Goal: Task Accomplishment & Management: Use online tool/utility

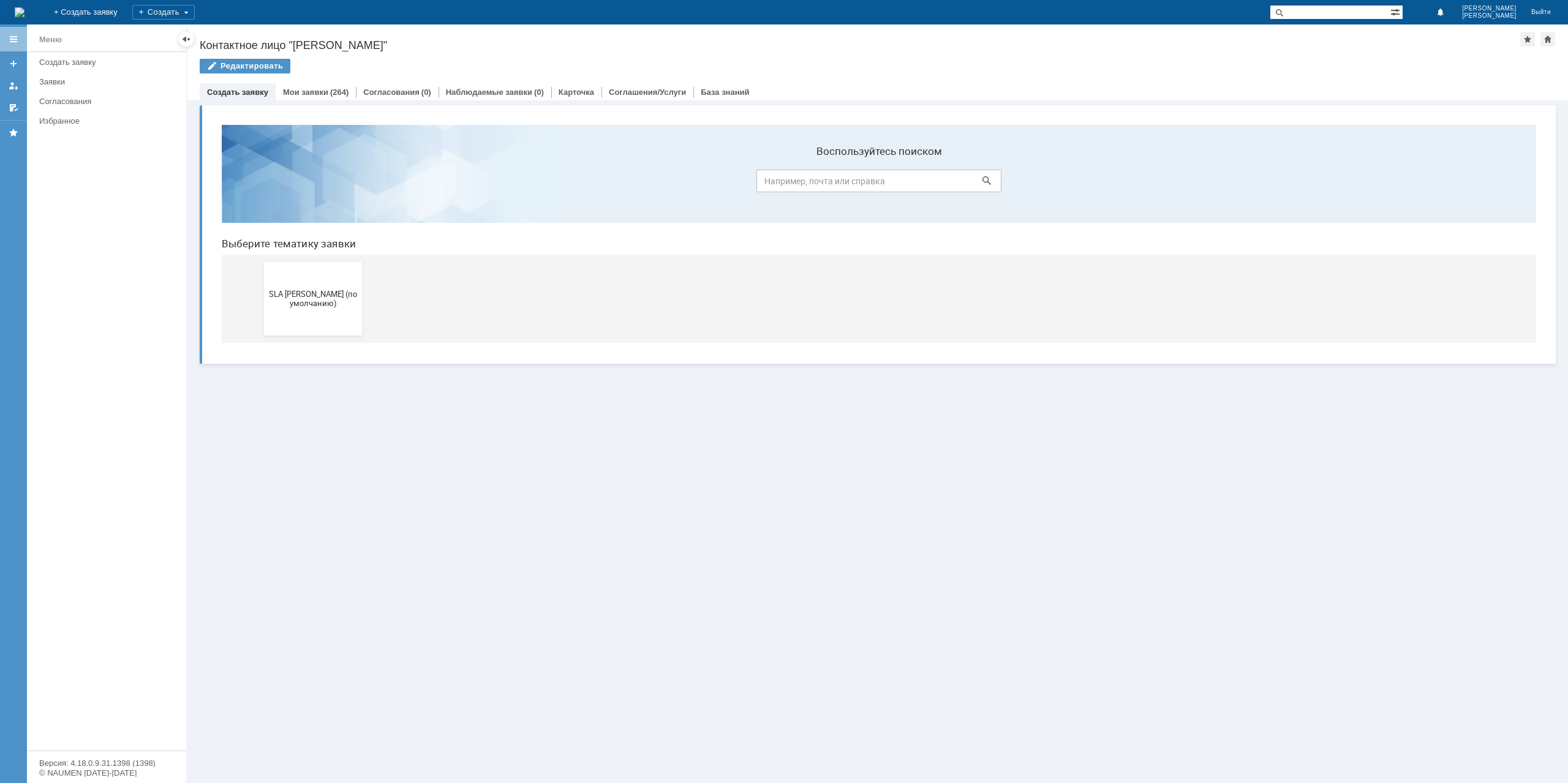
click at [1337, 8] on input "text" at bounding box center [1330, 12] width 121 height 14
type input "push"
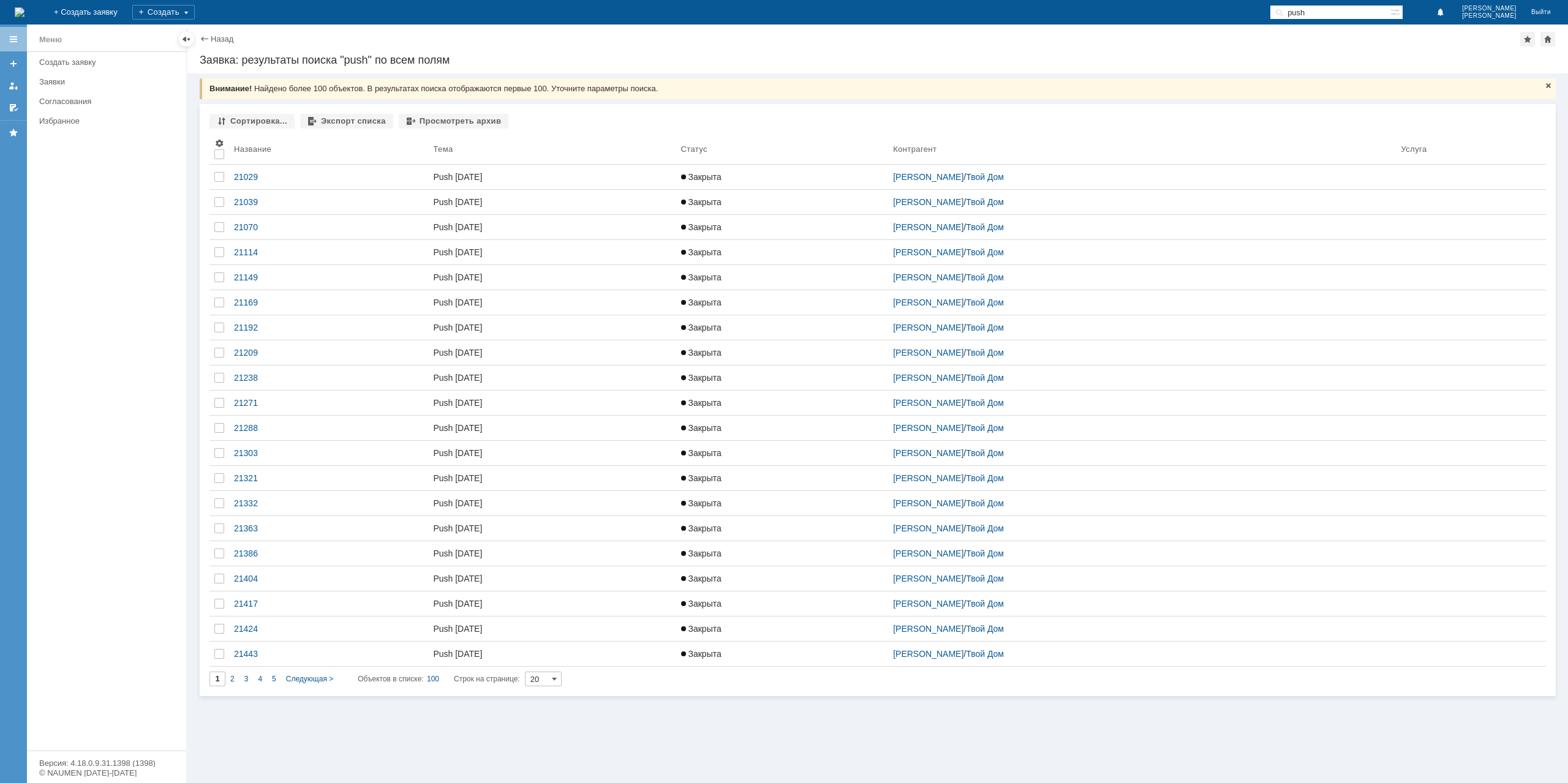
drag, startPoint x: 1337, startPoint y: 9, endPoint x: 1277, endPoint y: 81, distance: 93.7
drag, startPoint x: 1277, startPoint y: 81, endPoint x: 1051, endPoint y: 111, distance: 228.0
click at [1051, 111] on div "Сортировка... Экспорт списка Просмотреть архив Результаты поиска: Изменить Сбро…" at bounding box center [878, 400] width 1356 height 592
click at [208, 39] on div "Назад" at bounding box center [217, 38] width 34 height 9
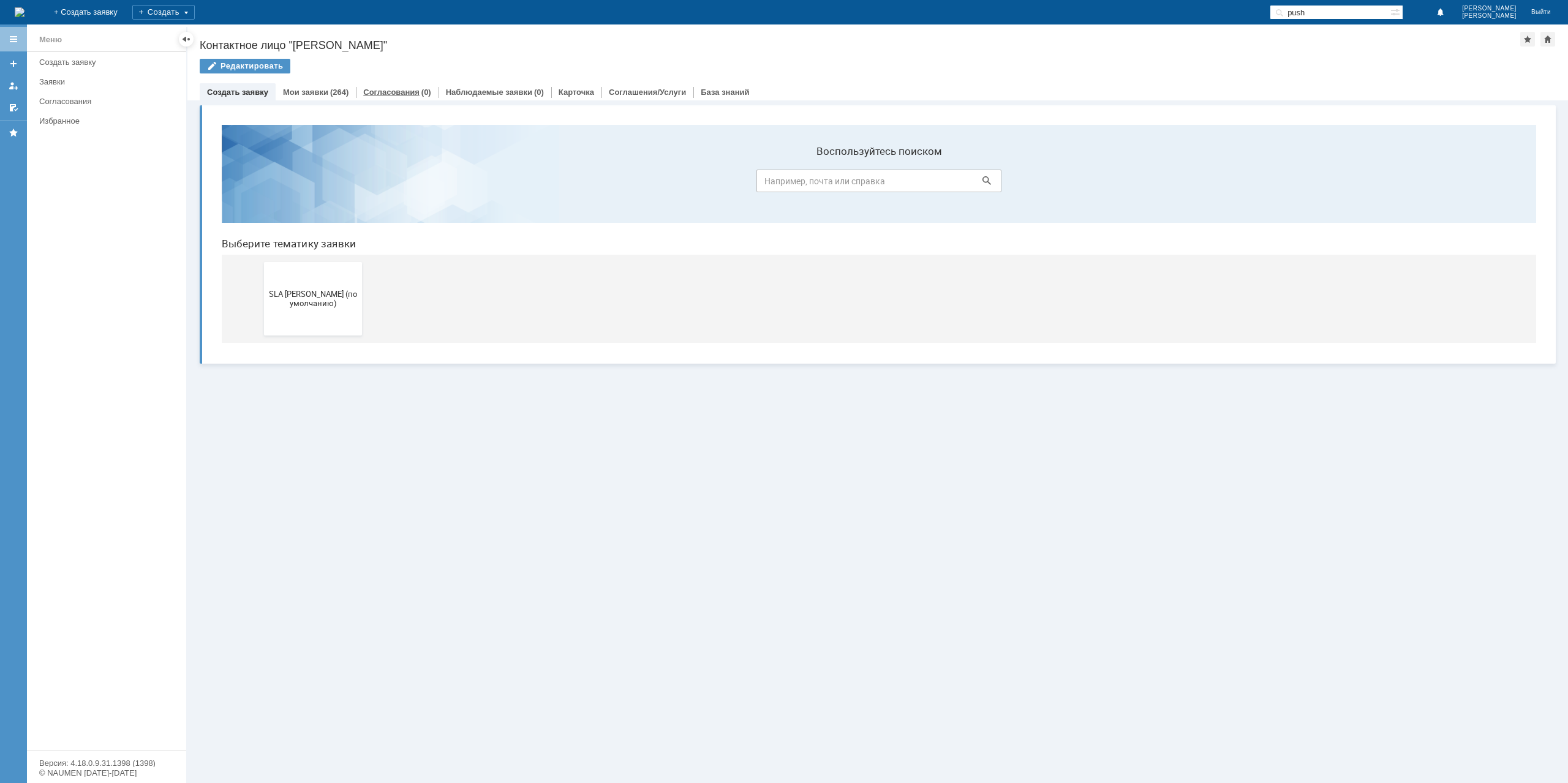
drag, startPoint x: 362, startPoint y: 98, endPoint x: 334, endPoint y: 96, distance: 28.1
click at [362, 98] on div "Согласования (0)" at bounding box center [397, 92] width 82 height 18
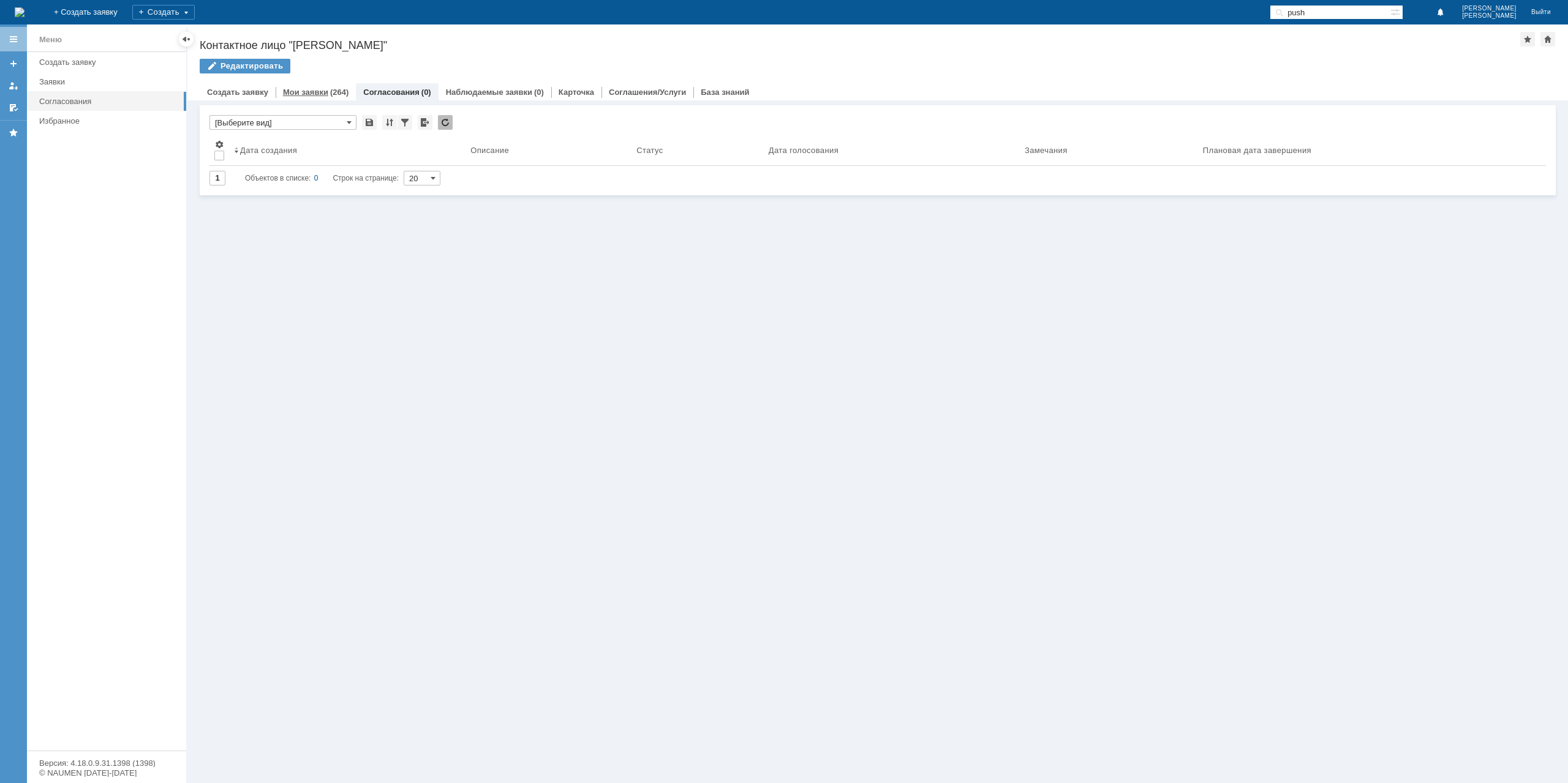
click at [321, 91] on link "Мои заявки" at bounding box center [305, 92] width 46 height 9
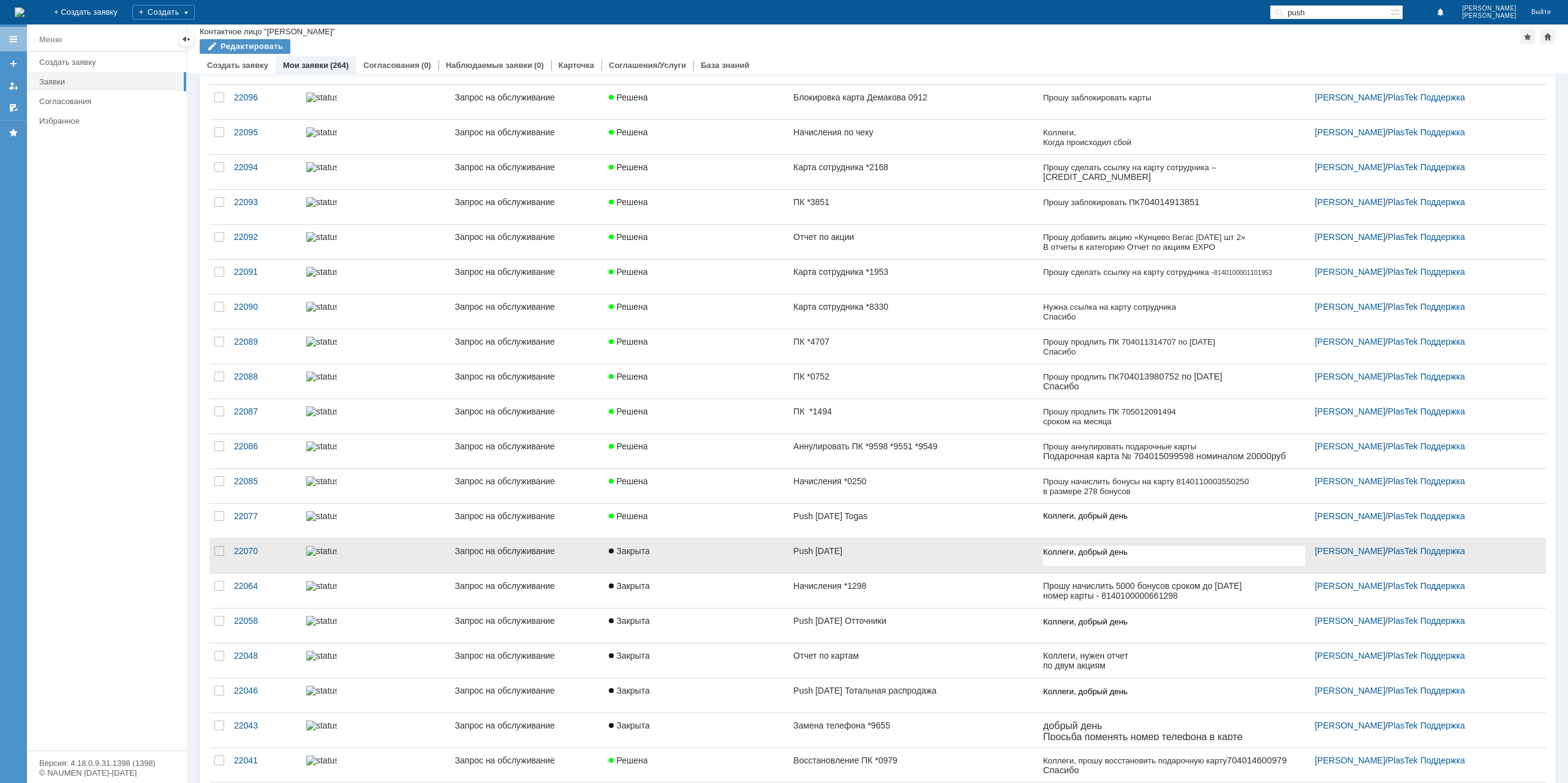
click at [928, 539] on link "Push [DATE]" at bounding box center [913, 556] width 249 height 34
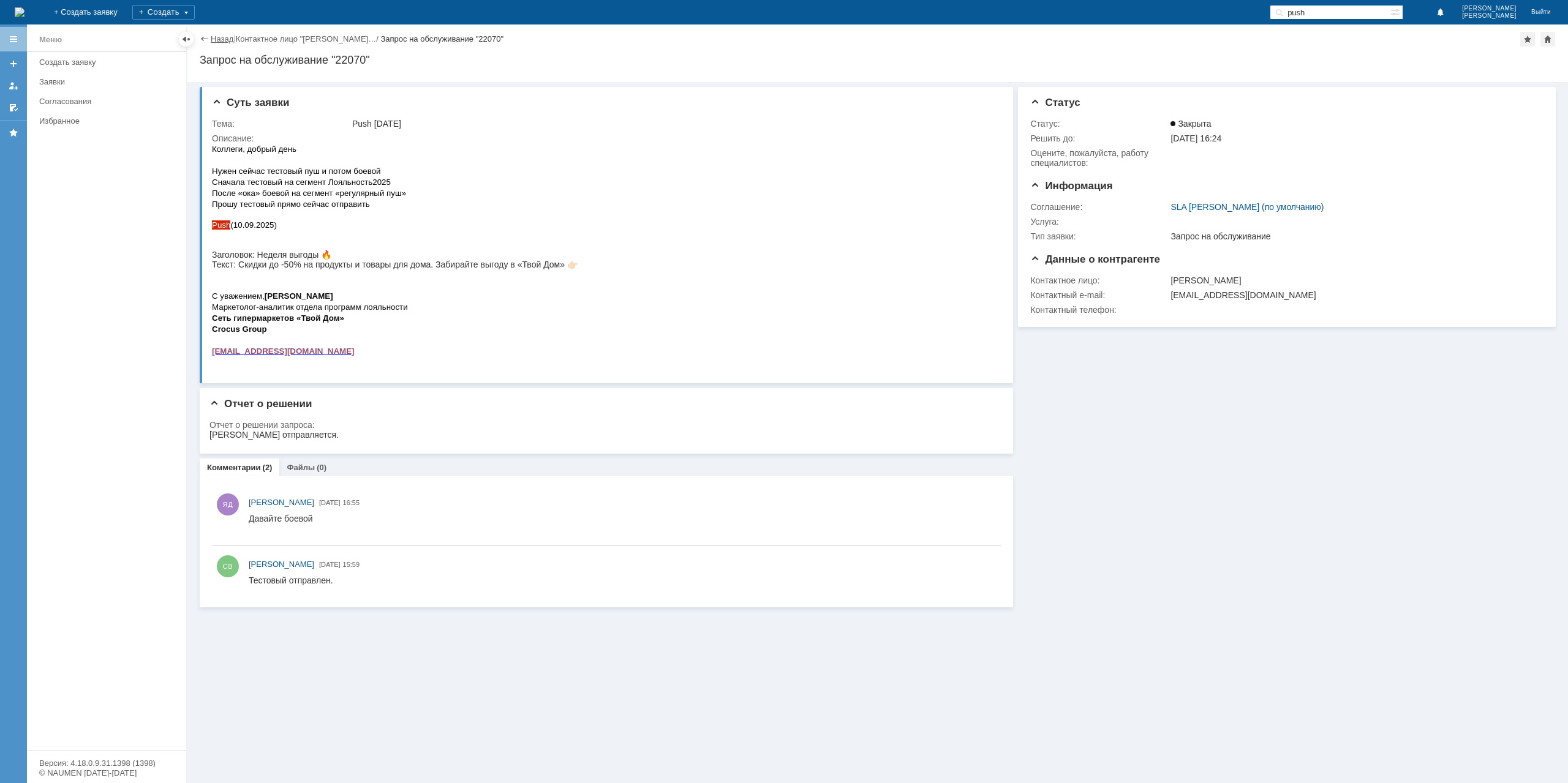
click at [218, 42] on link "Назад" at bounding box center [221, 38] width 22 height 9
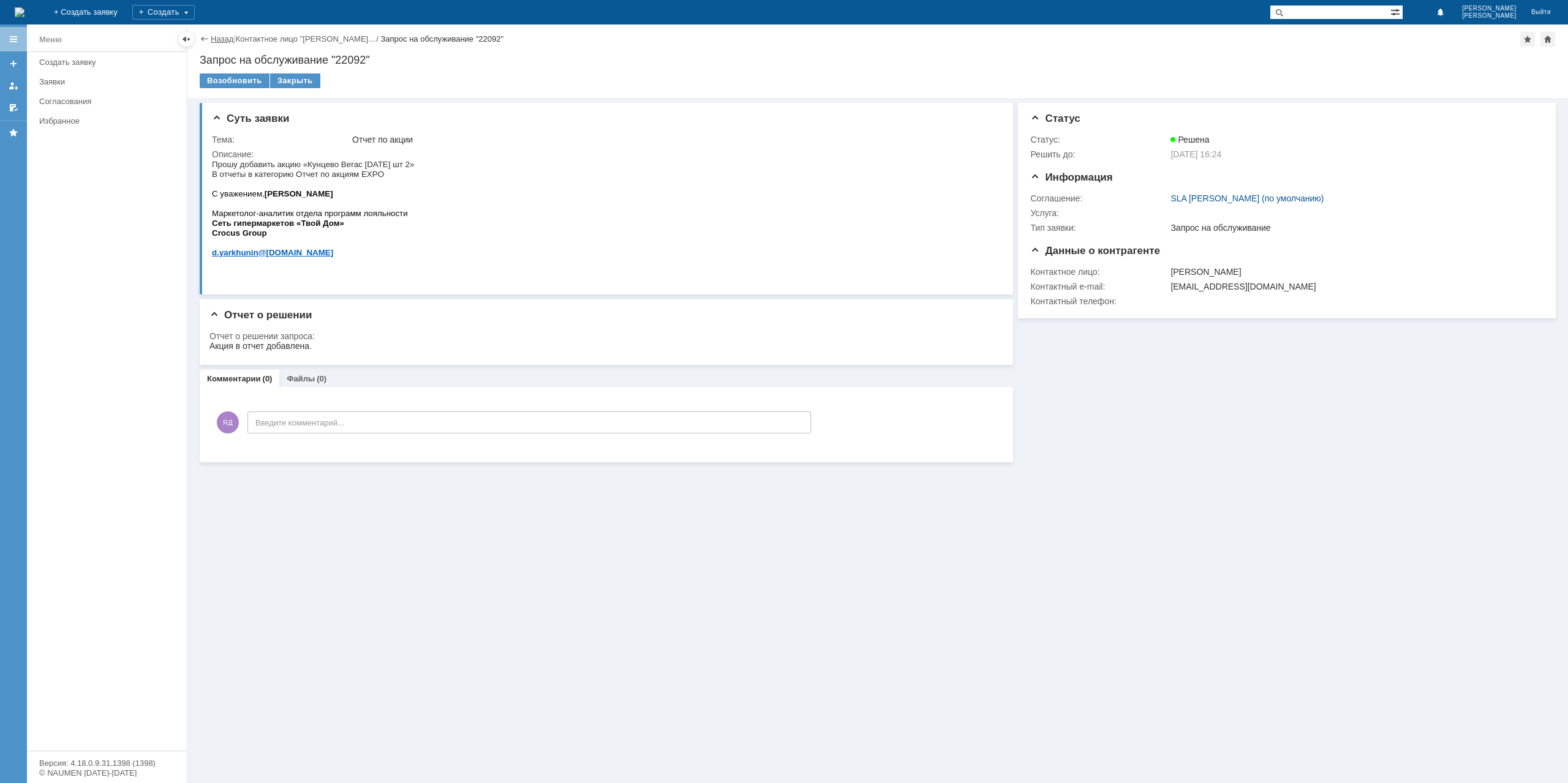
click at [218, 42] on link "Назад" at bounding box center [221, 38] width 22 height 9
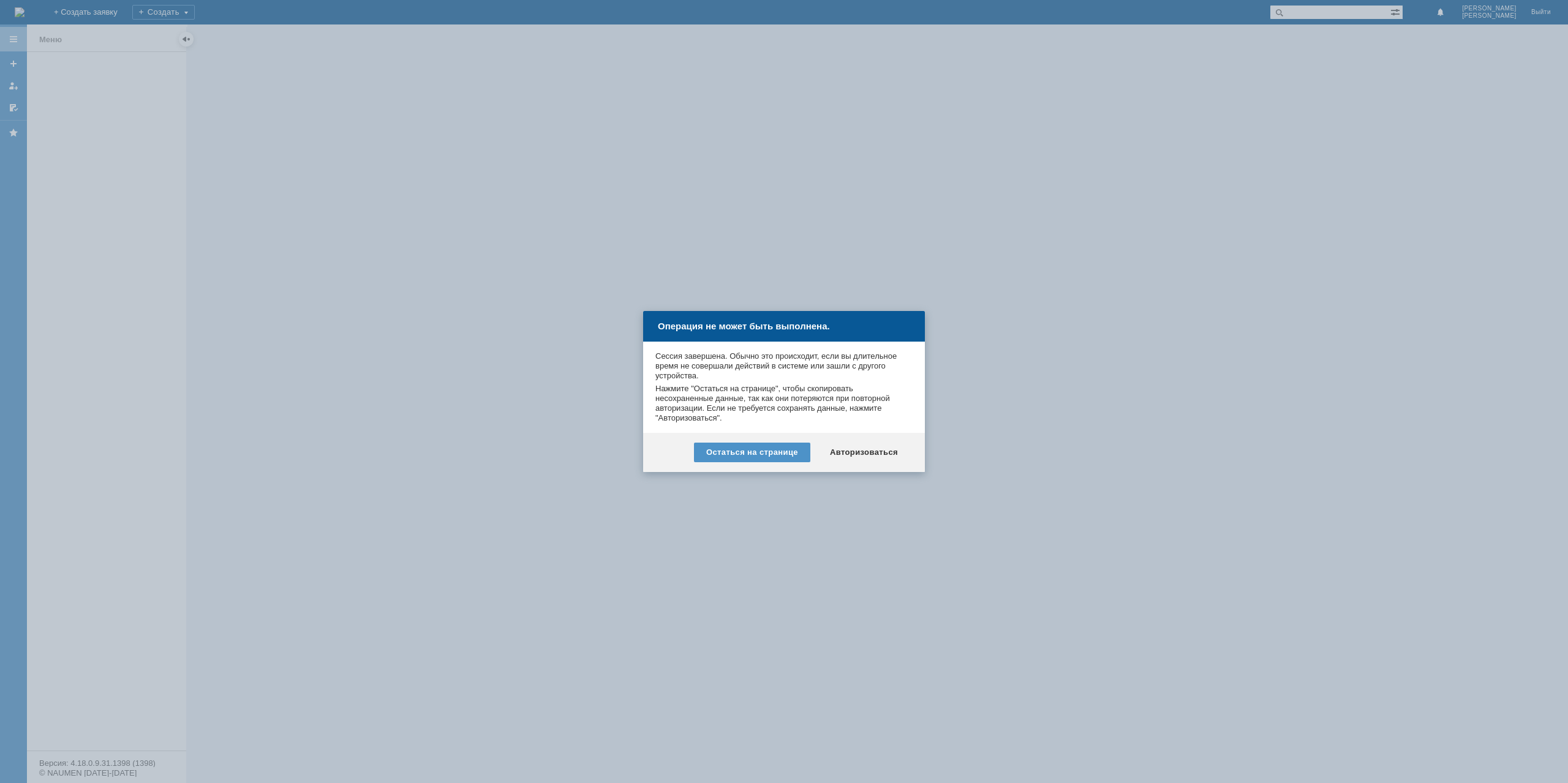
click at [866, 447] on div "Авторизоваться" at bounding box center [864, 453] width 93 height 20
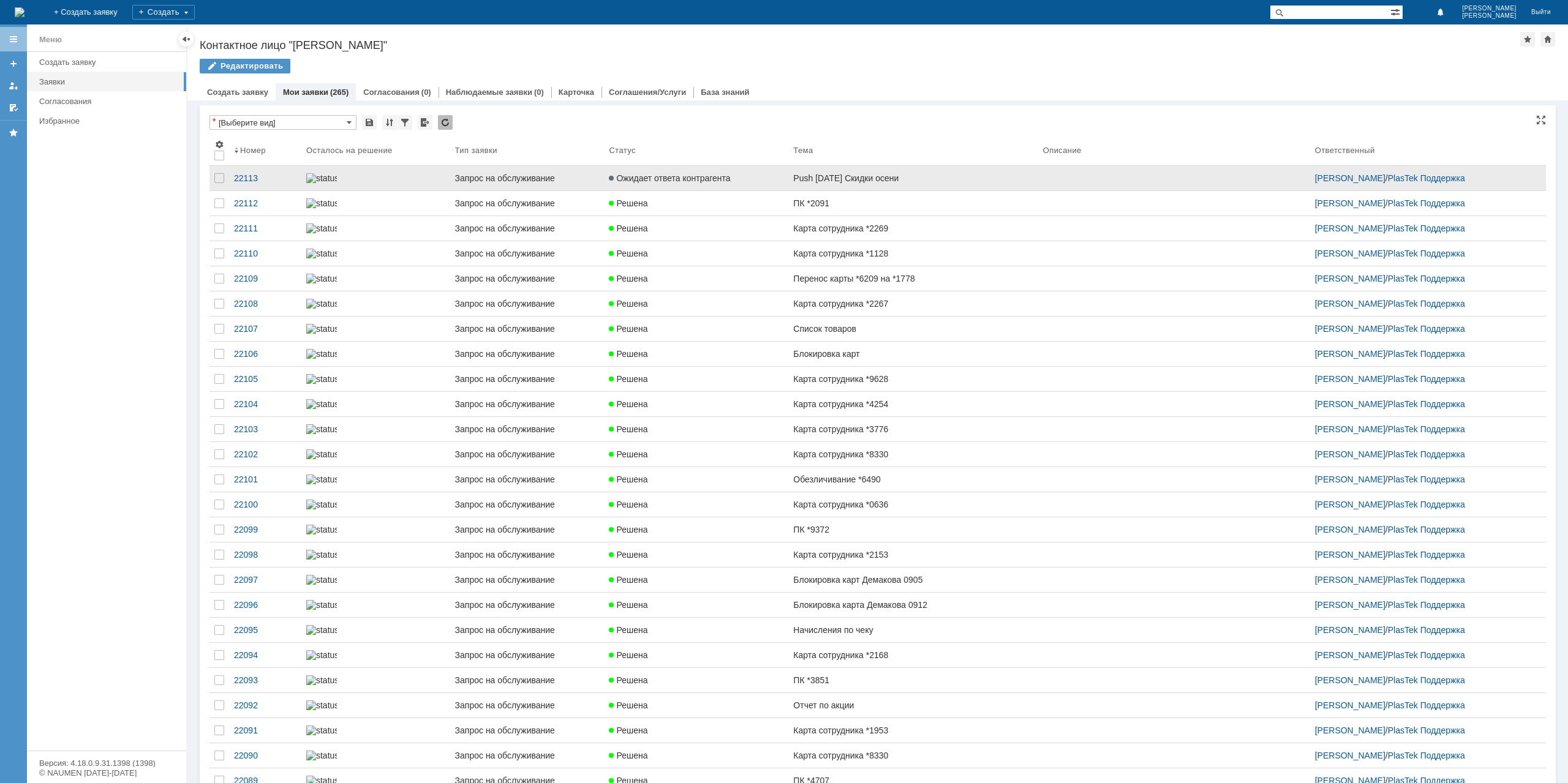
click at [884, 189] on link "Push [DATE] Скидки осени" at bounding box center [913, 178] width 249 height 24
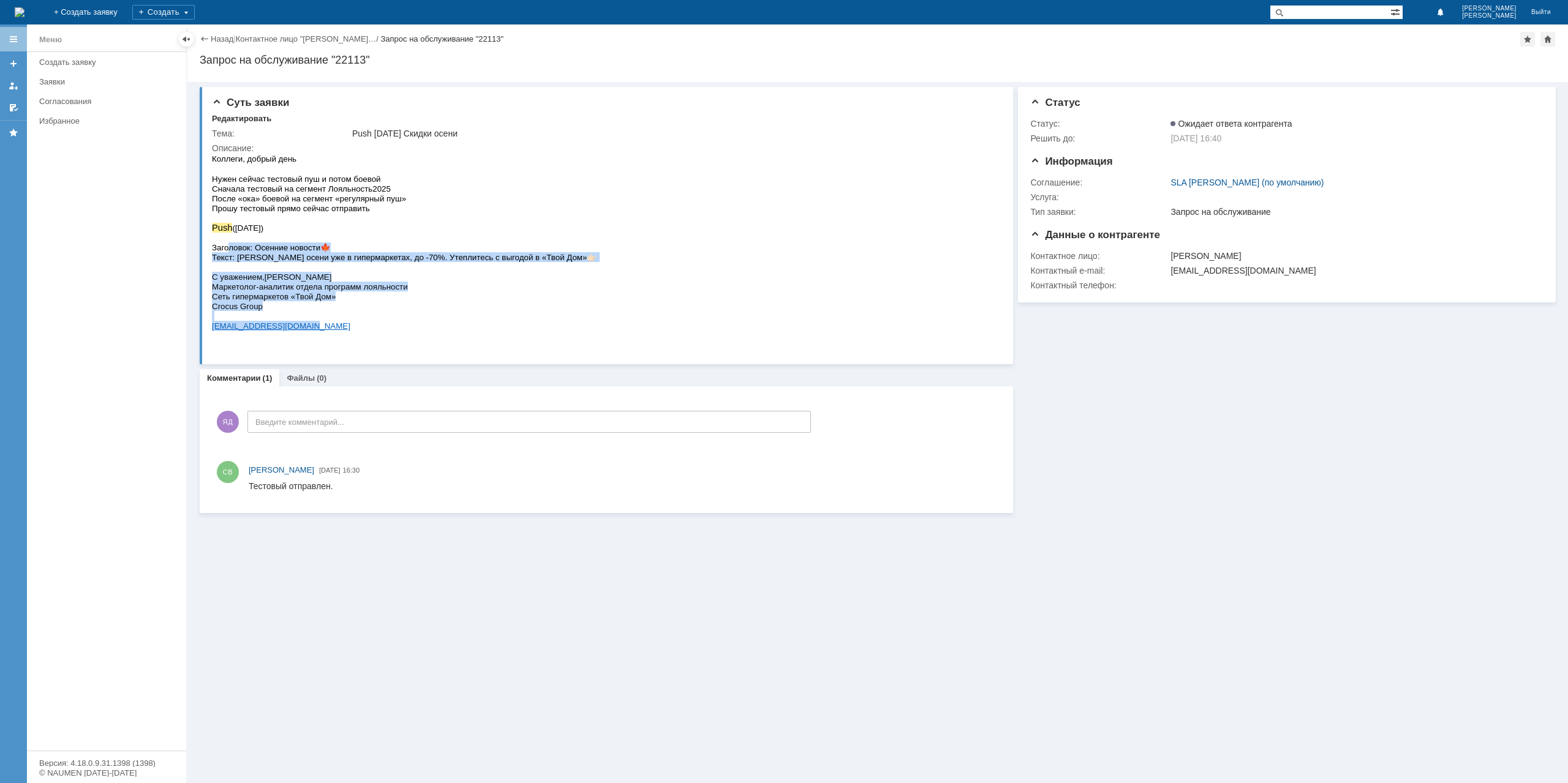
drag, startPoint x: 564, startPoint y: 266, endPoint x: 228, endPoint y: 256, distance: 336.1
click at [228, 256] on html "Коллеги, добрый день Нужен сейчас тестовый пуш и потом боевой Сначала тестовый …" at bounding box center [603, 241] width 783 height 178
click at [228, 253] on span "Заголовок: Осенние новости" at bounding box center [265, 247] width 108 height 9
drag, startPoint x: 214, startPoint y: 256, endPoint x: 557, endPoint y: 271, distance: 343.3
click at [557, 271] on div "Коллеги, добрый день Нужен сейчас тестовый пуш и потом боевой Сначала тестовый …" at bounding box center [404, 241] width 385 height 178
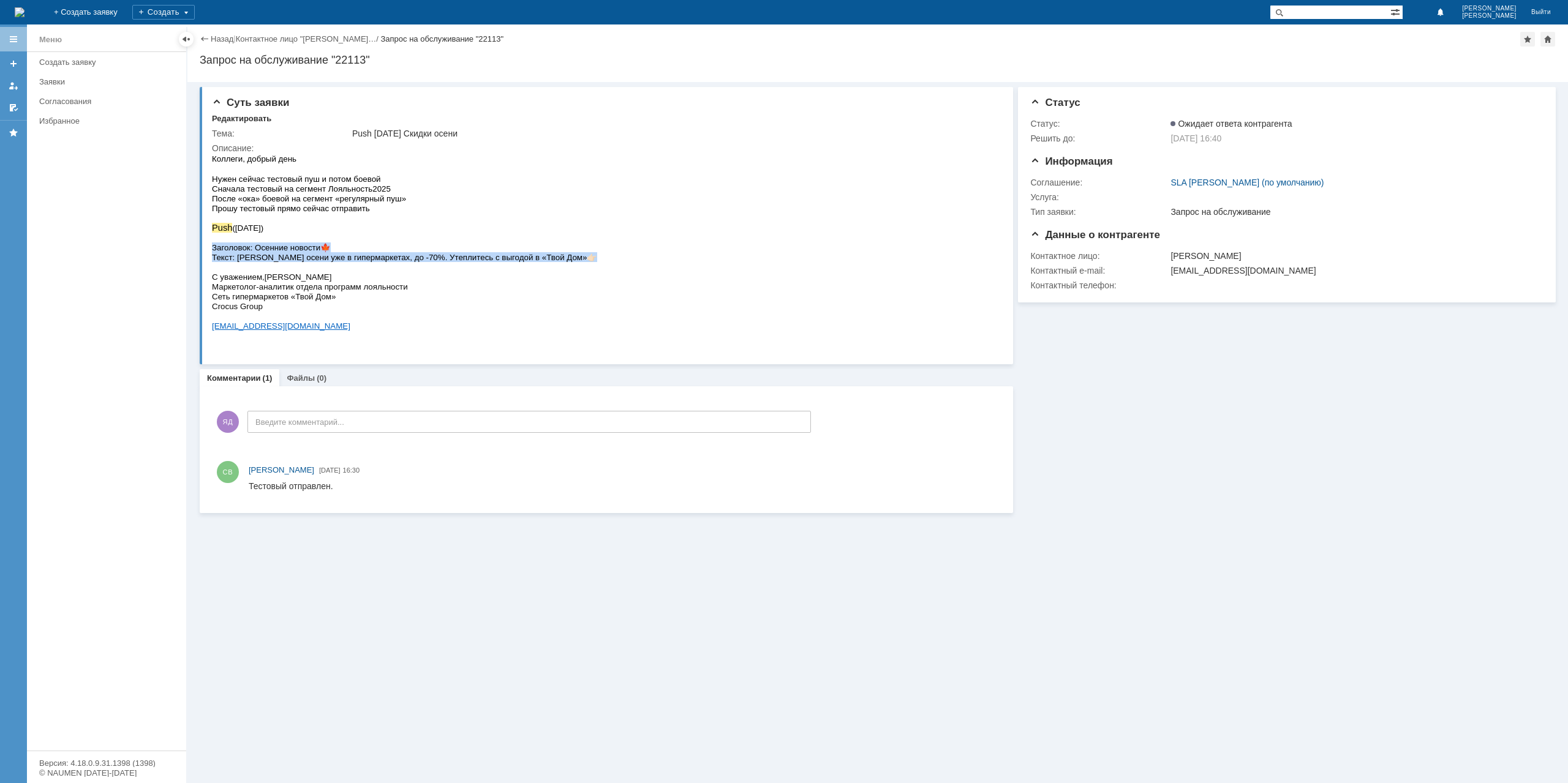
copy div "Заголовок: Осенние новости 🍁 Текст: [PERSON_NAME] осени уже в гипермаркетах, до…"
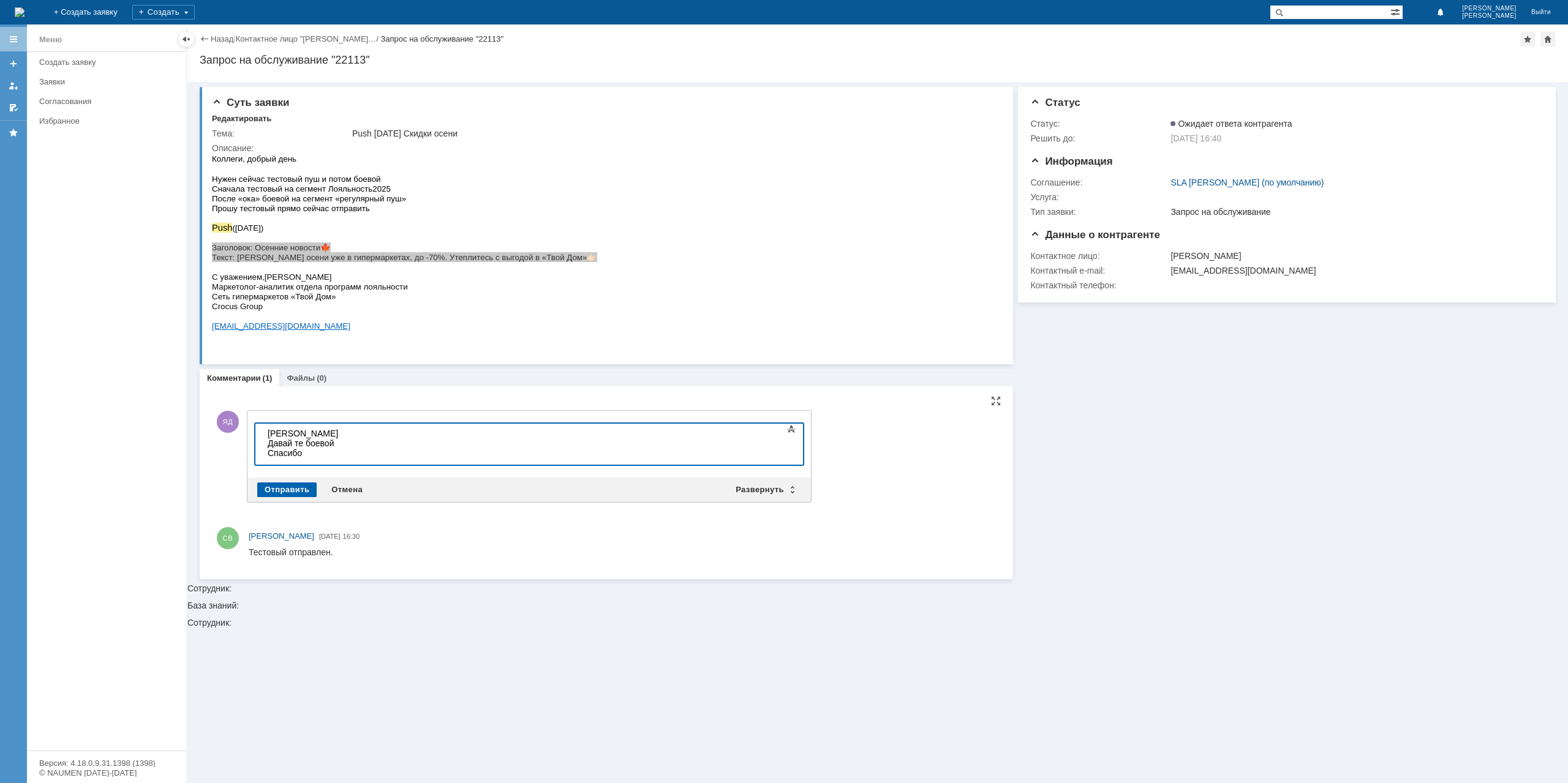
click at [285, 490] on div "Отправить" at bounding box center [287, 490] width 60 height 14
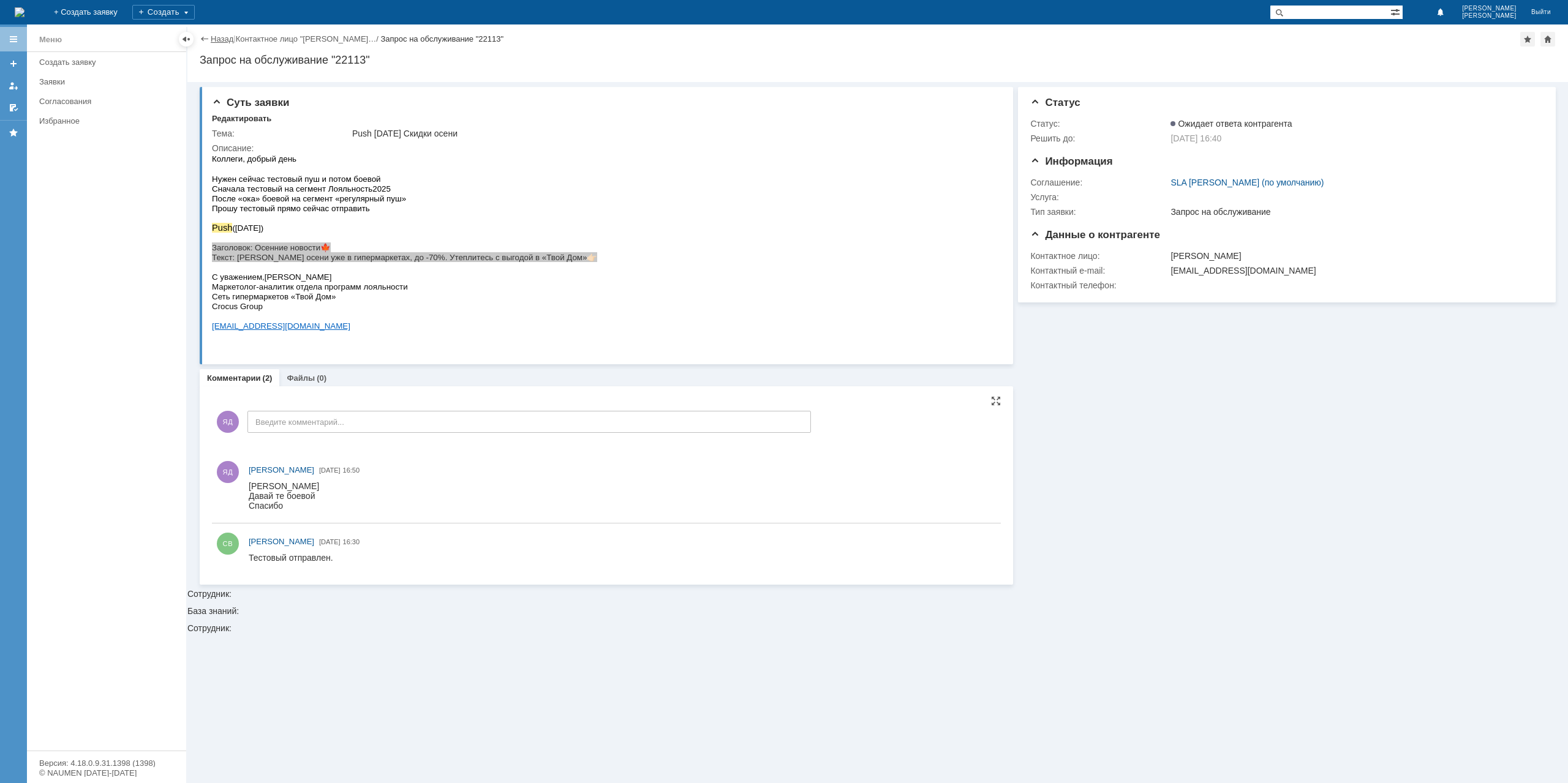
click at [221, 35] on link "Назад" at bounding box center [221, 38] width 22 height 9
